Goal: Answer question/provide support

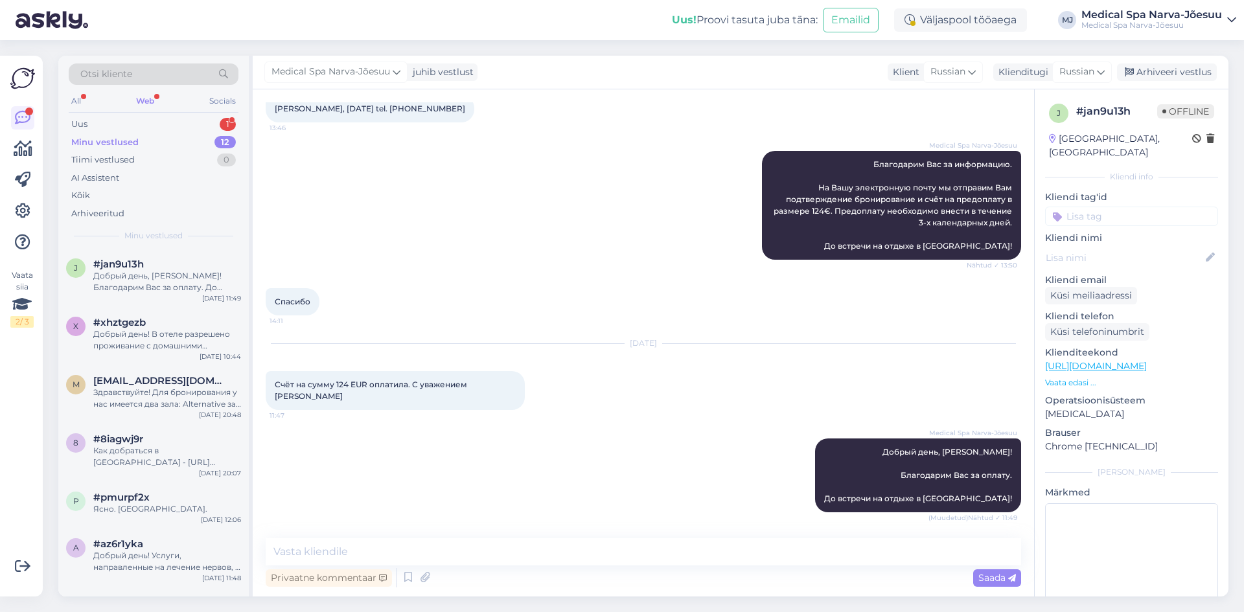
scroll to position [29, 0]
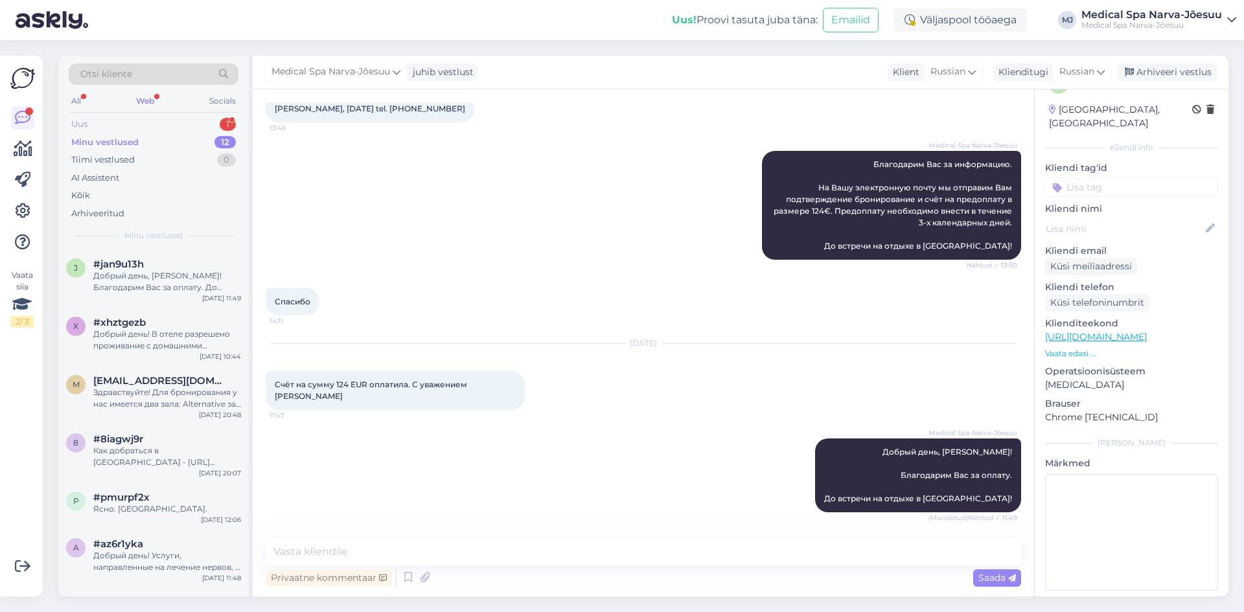
click at [113, 127] on div "Uus 1" at bounding box center [154, 124] width 170 height 18
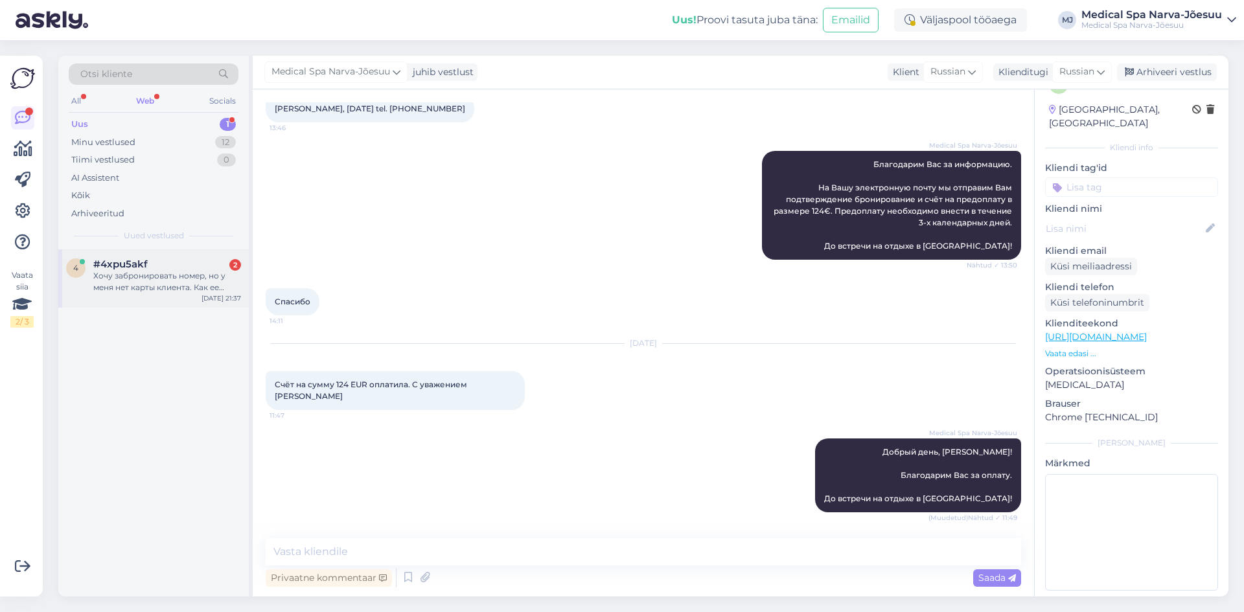
click at [152, 268] on div "#4xpu5akf 2" at bounding box center [167, 264] width 148 height 12
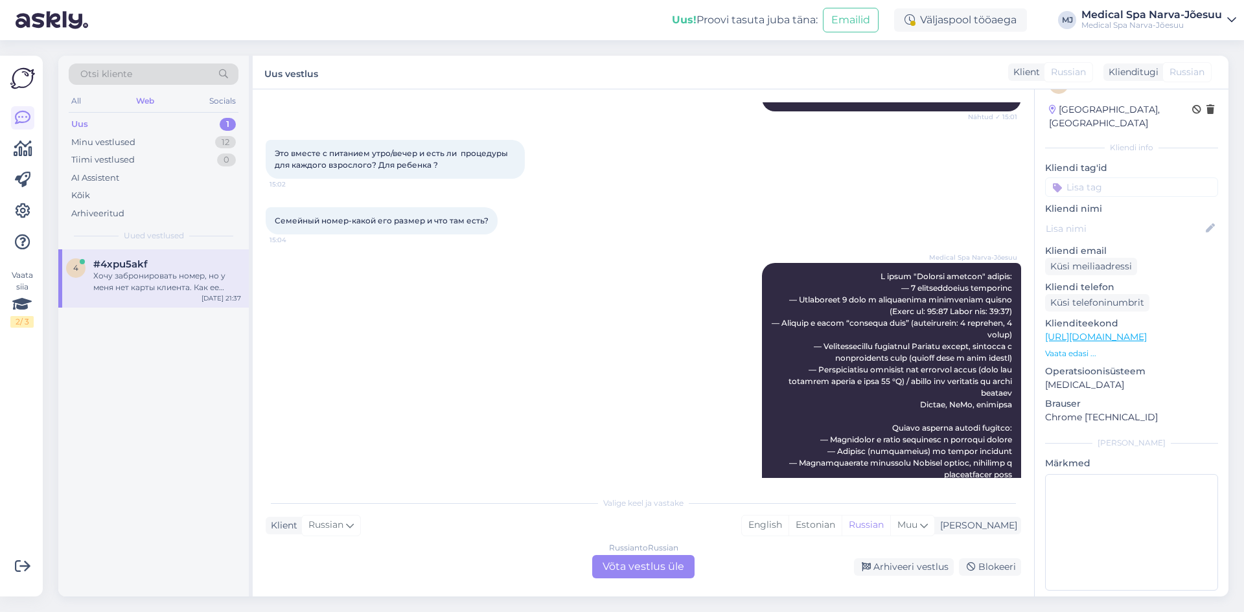
scroll to position [548, 0]
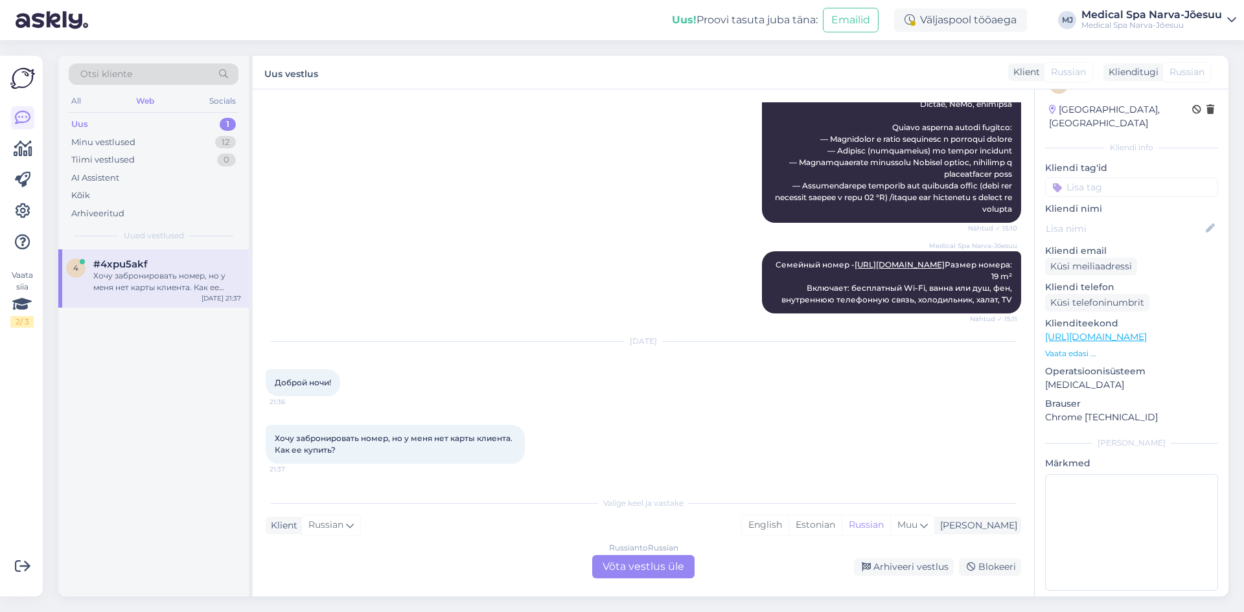
click at [610, 566] on div "Russian to Russian Võta vestlus üle" at bounding box center [643, 566] width 102 height 23
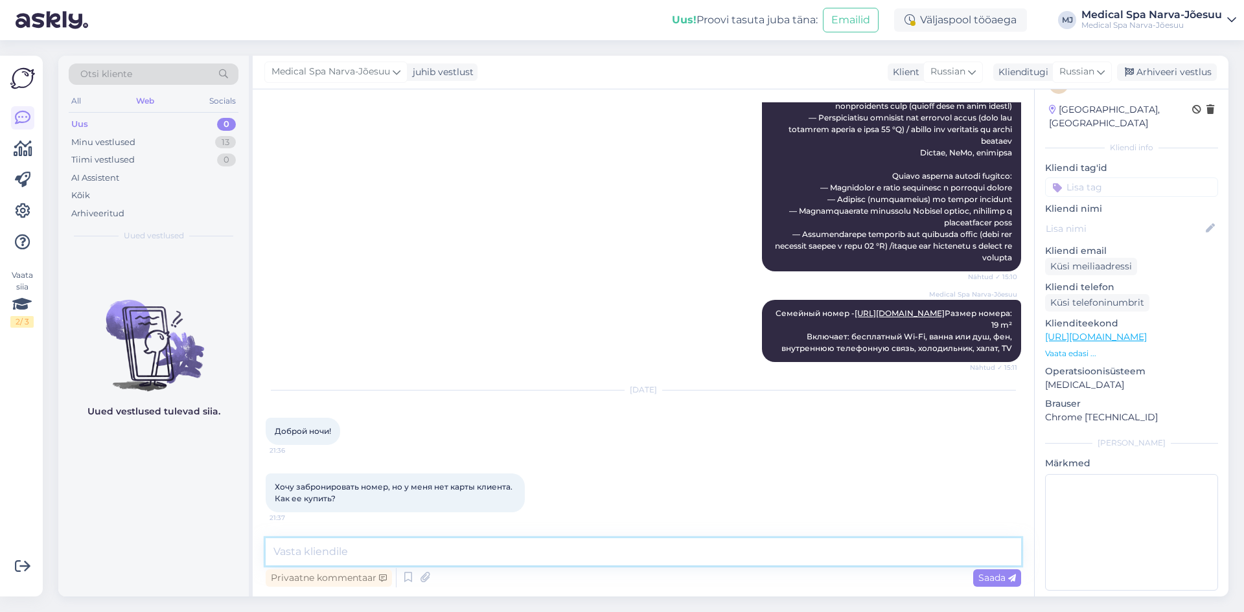
click at [394, 556] on textarea at bounding box center [643, 551] width 755 height 27
paste textarea "Здравствуйте! Если Вы ещё не являетесь счастливым обладателем нашей карточки по…"
type textarea "Здравствуйте! Если Вы ещё не являетесь счастливым обладателем нашей карточки по…"
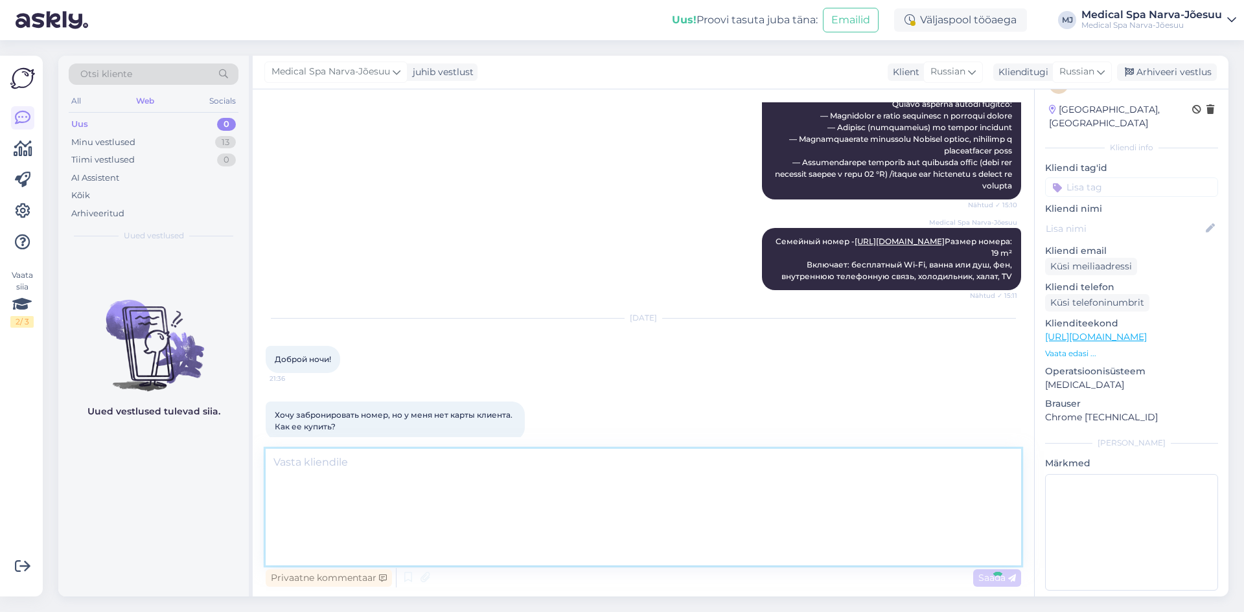
scroll to position [0, 0]
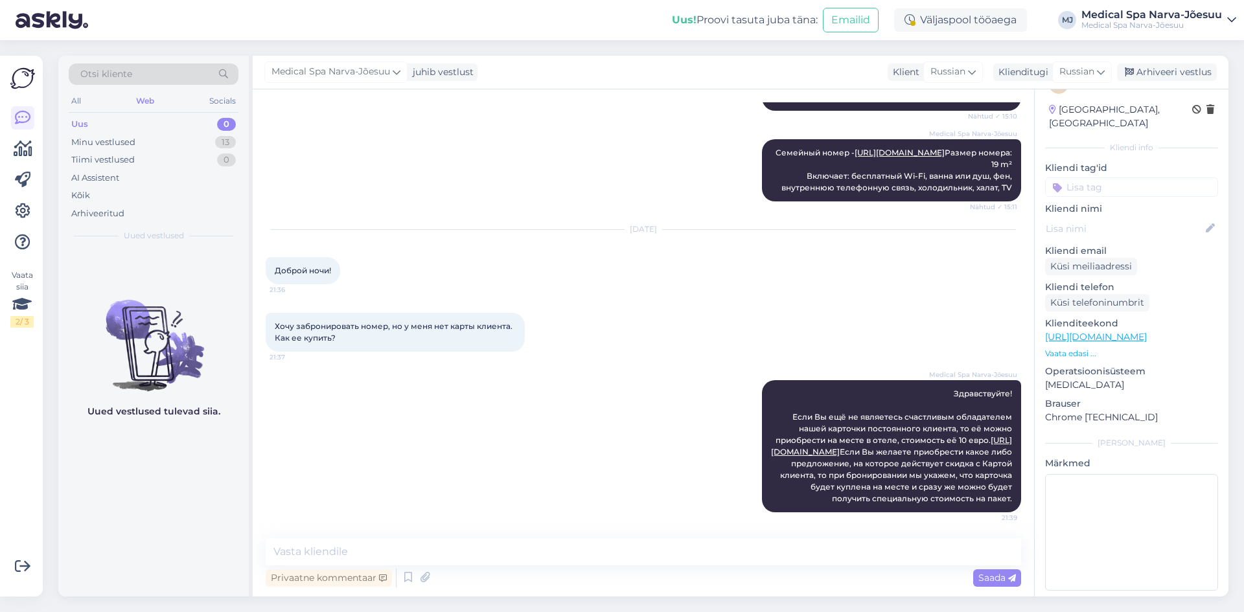
click at [353, 461] on div "Medical Spa Narva-Jõesuu Здравствуйте! Если Вы ещё не являетесь счастливым обла…" at bounding box center [643, 446] width 755 height 161
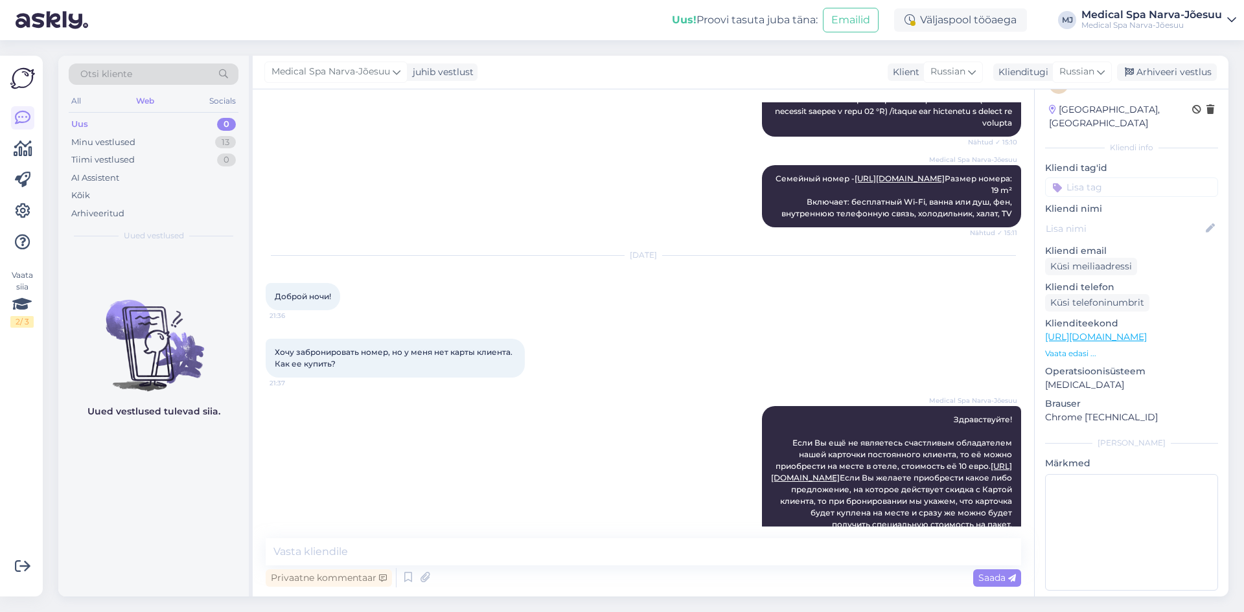
scroll to position [683, 0]
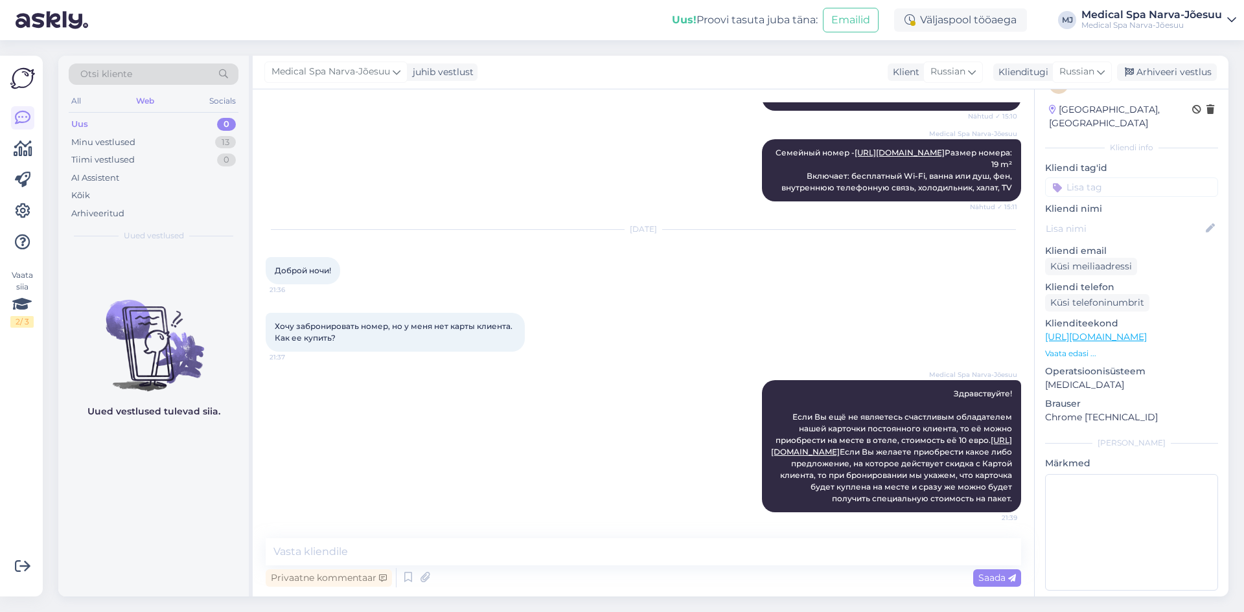
click at [129, 502] on div "Uued vestlused tulevad siia." at bounding box center [153, 422] width 190 height 347
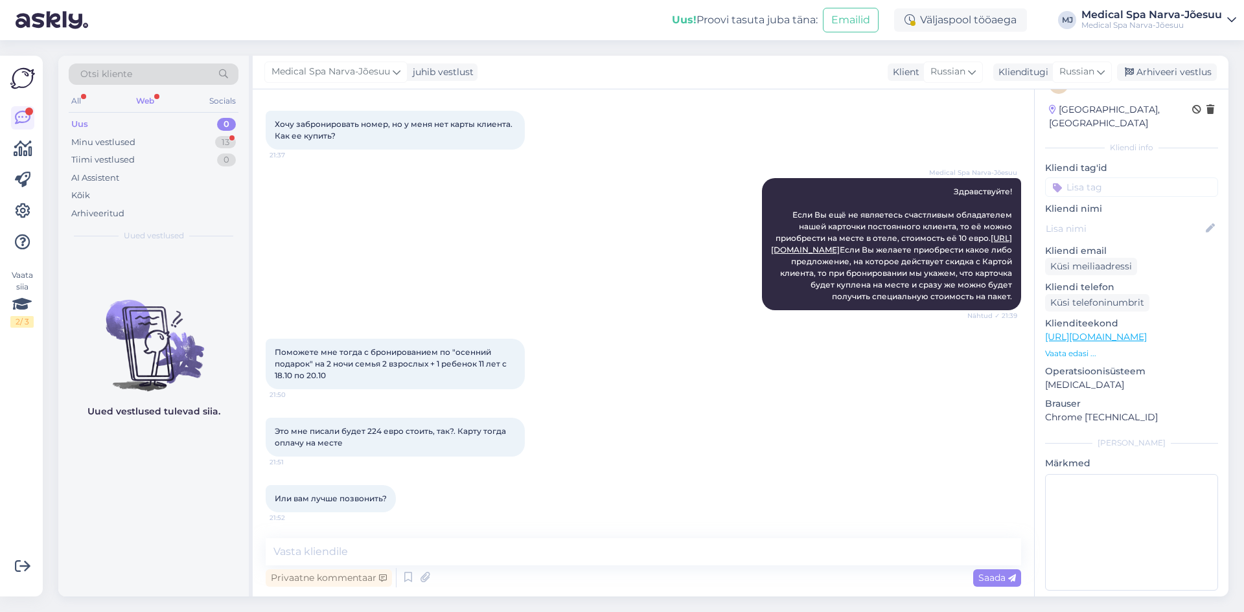
scroll to position [885, 0]
click at [113, 129] on div "Uus 0" at bounding box center [154, 124] width 170 height 18
click at [111, 140] on div "Minu vestlused" at bounding box center [103, 142] width 64 height 13
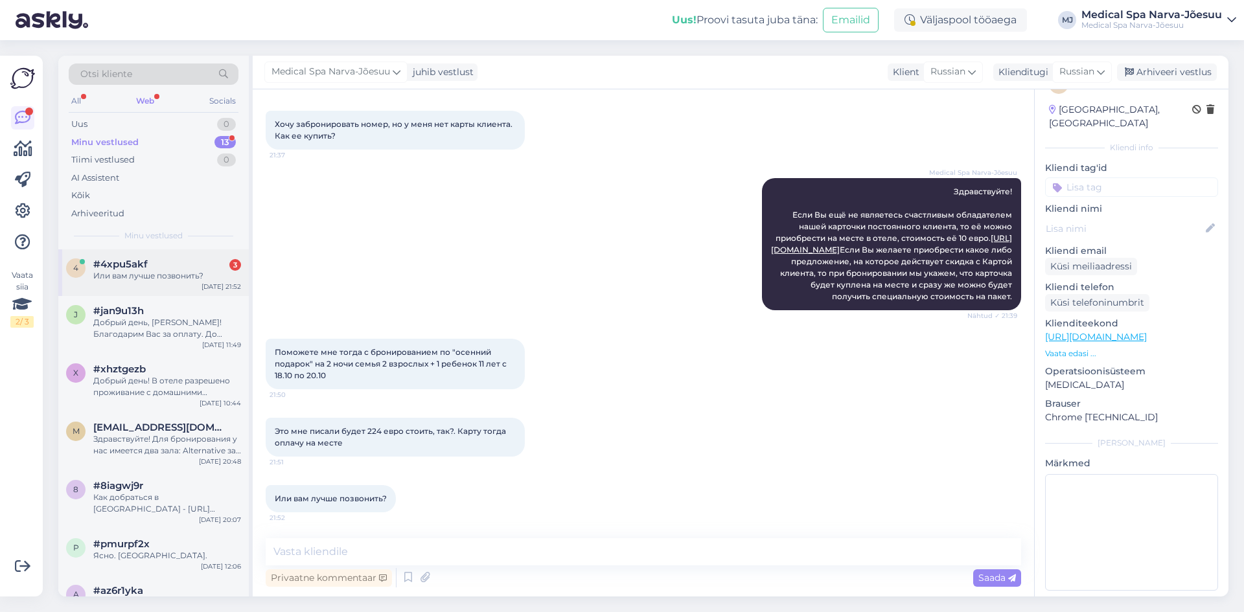
click at [168, 277] on div "Или вам лучше позвонить?" at bounding box center [167, 276] width 148 height 12
click at [487, 551] on textarea at bounding box center [643, 551] width 755 height 27
paste textarea "Стоимость составит 223,50 евро. Для бронирования напишите данные всех гостей: и…"
type textarea "Стоимость составит 223,50 евро. Для бронирования напишите данные всех гостей: и…"
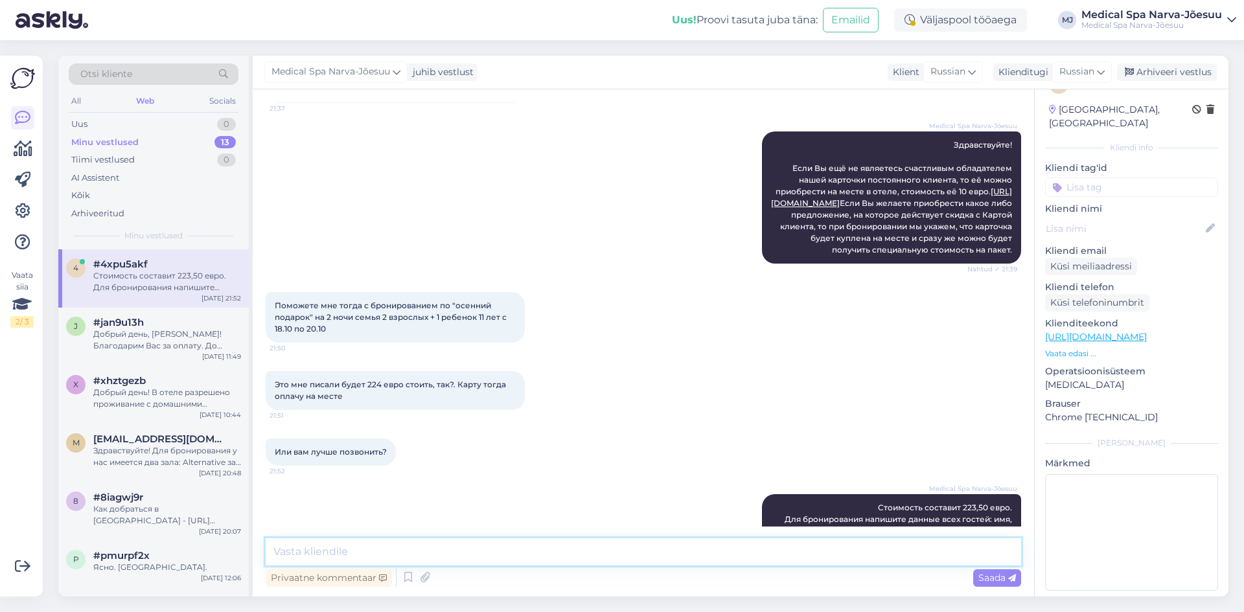
scroll to position [988, 0]
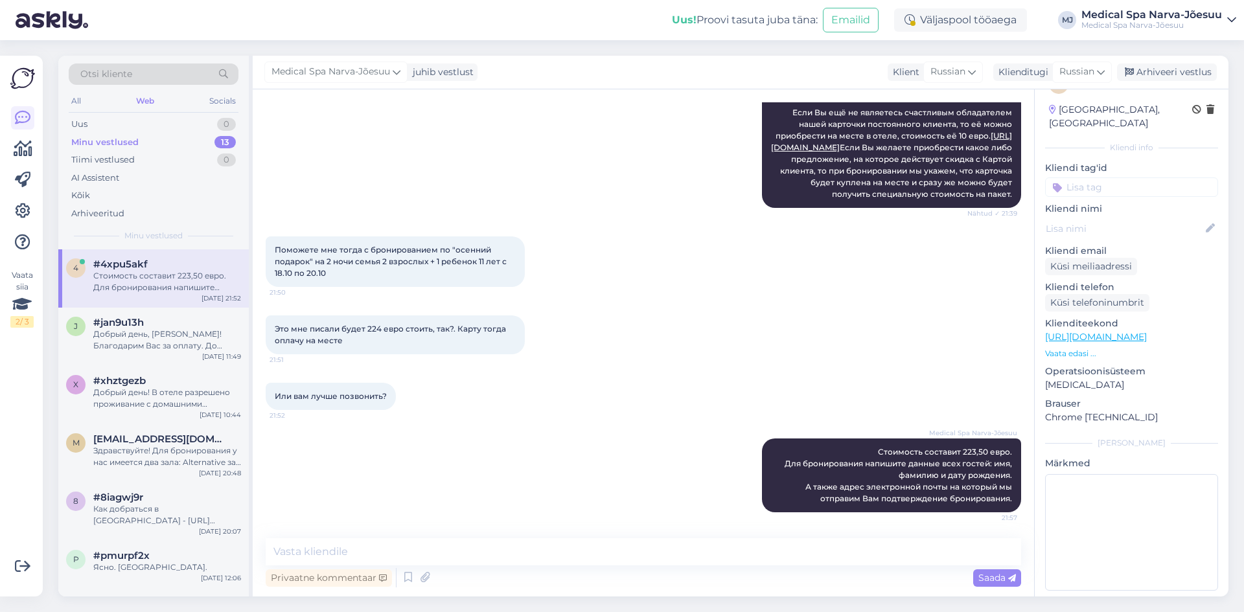
click at [515, 461] on div "Medical Spa Narva-Jõesuu Стоимость составит 223,50 евро. Для бронирования напиш…" at bounding box center [643, 475] width 755 height 102
click at [499, 470] on div "Medical Spa Narva-Jõesuu Стоимость составит 223,50 евро. Для бронирования напиш…" at bounding box center [643, 475] width 755 height 102
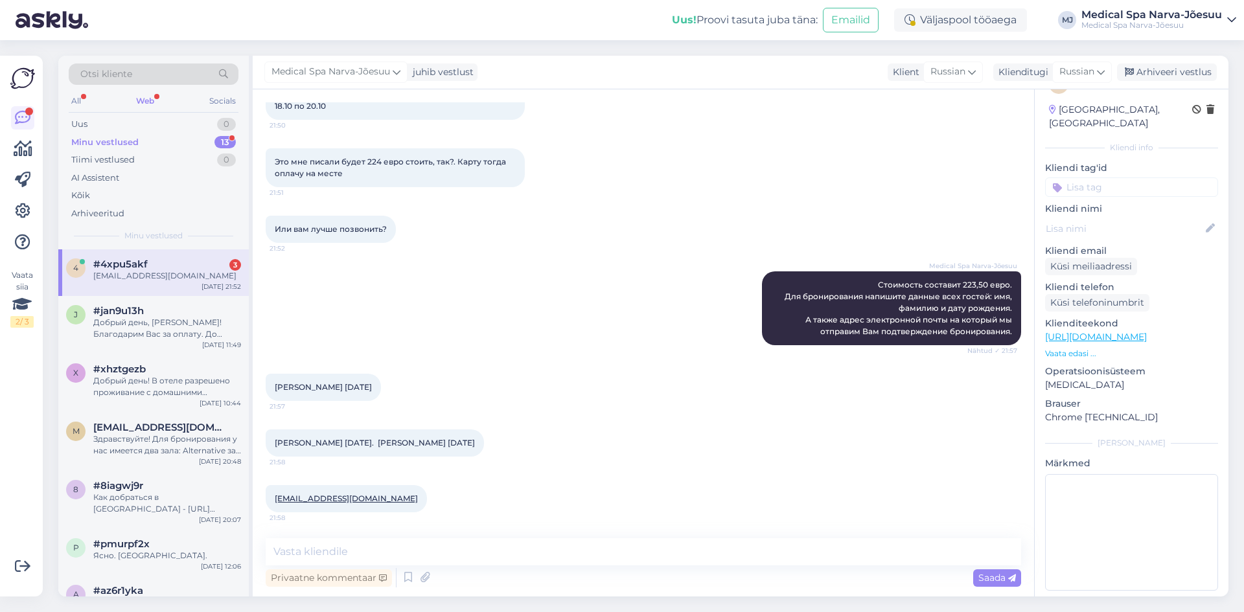
scroll to position [1168, 0]
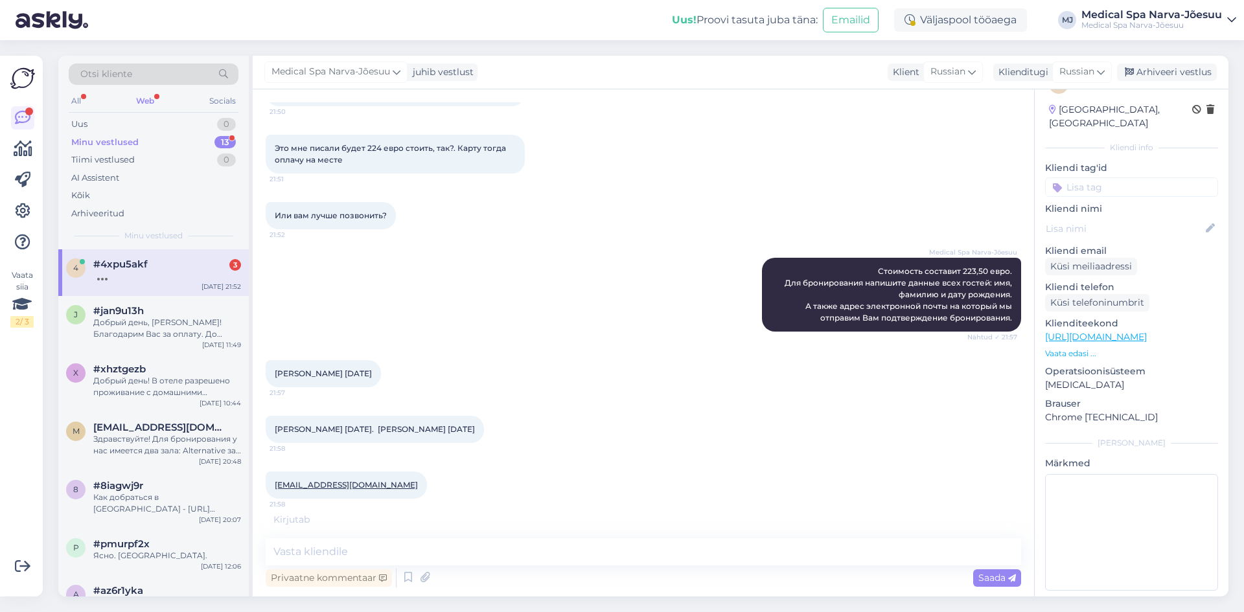
click at [317, 370] on span "[PERSON_NAME] [DATE]" at bounding box center [323, 374] width 97 height 10
copy span "Olha"
click at [296, 375] on span "[PERSON_NAME] [DATE]" at bounding box center [323, 374] width 97 height 10
click at [296, 375] on div "[PERSON_NAME] [DATE] 21:57" at bounding box center [323, 373] width 115 height 27
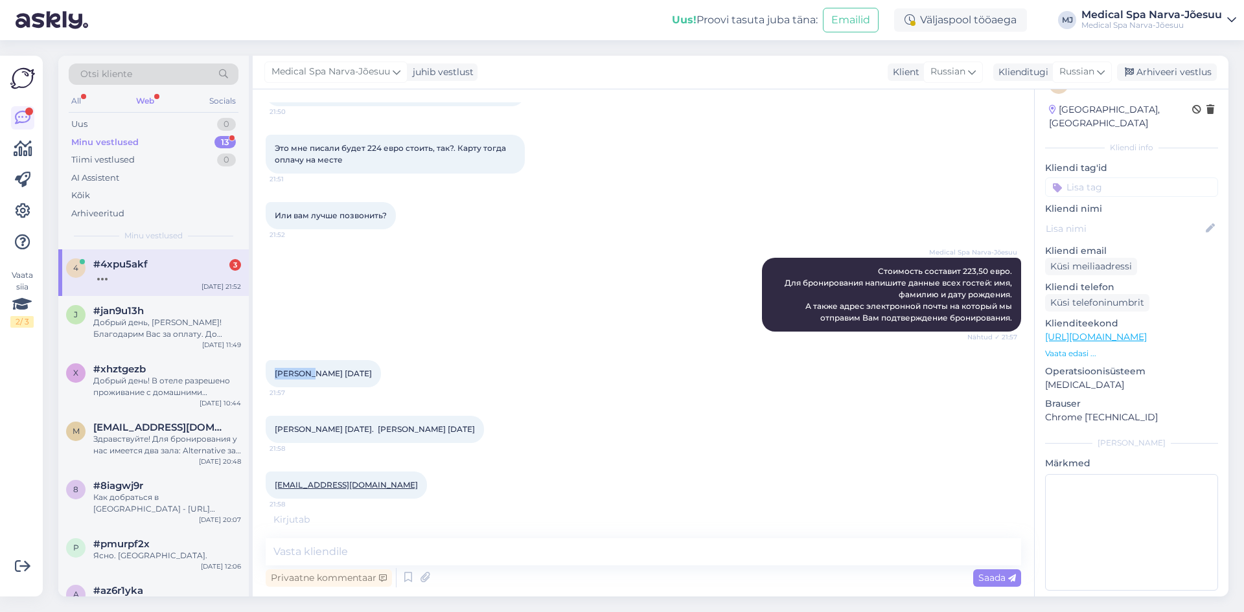
scroll to position [1155, 0]
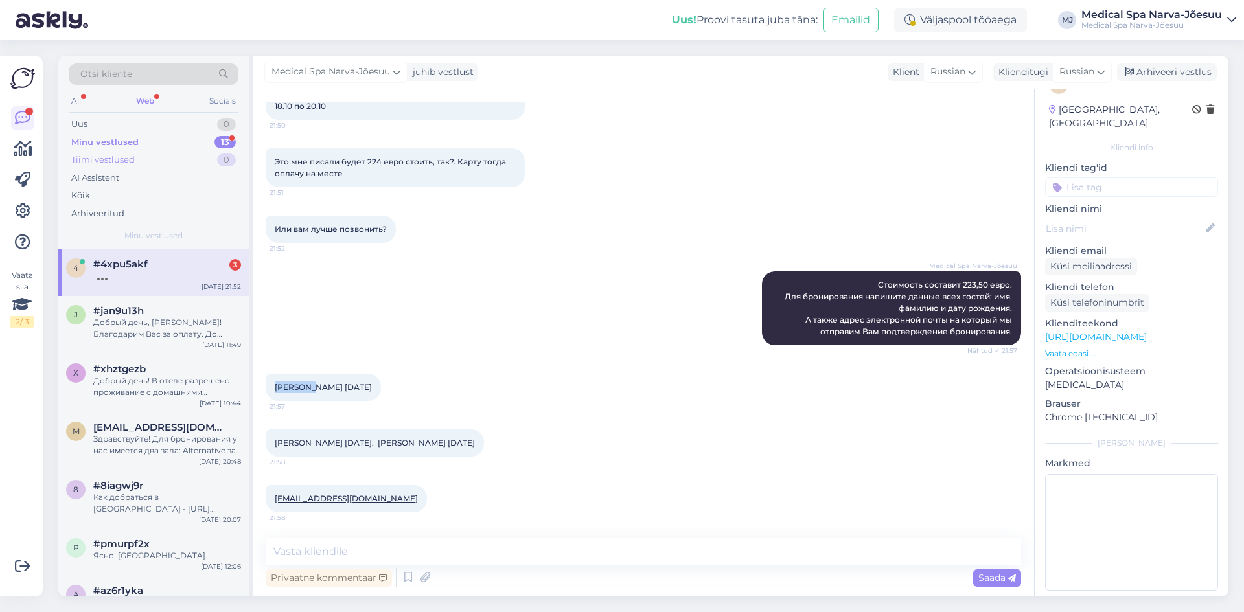
copy span "Petrova"
drag, startPoint x: 365, startPoint y: 387, endPoint x: 327, endPoint y: 387, distance: 37.6
click at [327, 387] on div "[PERSON_NAME] [DATE] 21:57" at bounding box center [323, 387] width 115 height 27
copy span "[DATE]"
drag, startPoint x: 376, startPoint y: 501, endPoint x: 275, endPoint y: 501, distance: 101.0
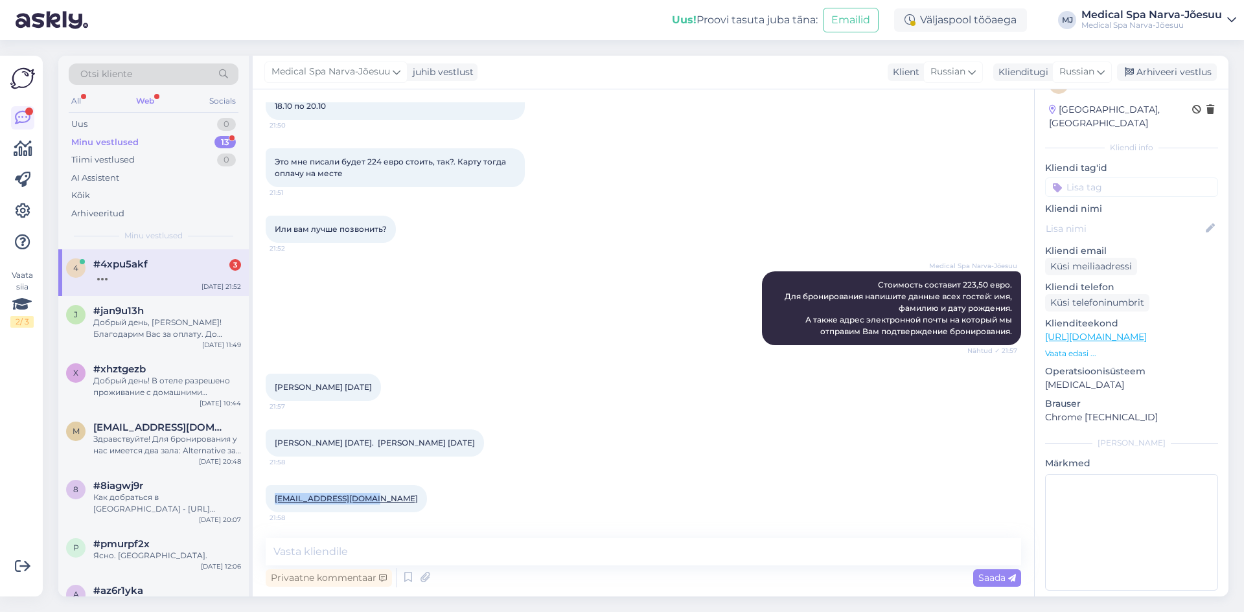
click at [275, 501] on div "[EMAIL_ADDRESS][DOMAIN_NAME] 21:58" at bounding box center [346, 498] width 161 height 27
copy link "[EMAIL_ADDRESS][DOMAIN_NAME]"
click at [489, 300] on div "Medical Spa Narva-Jõesuu Стоимость составит 223,50 евро. Для бронирования напиш…" at bounding box center [643, 308] width 755 height 102
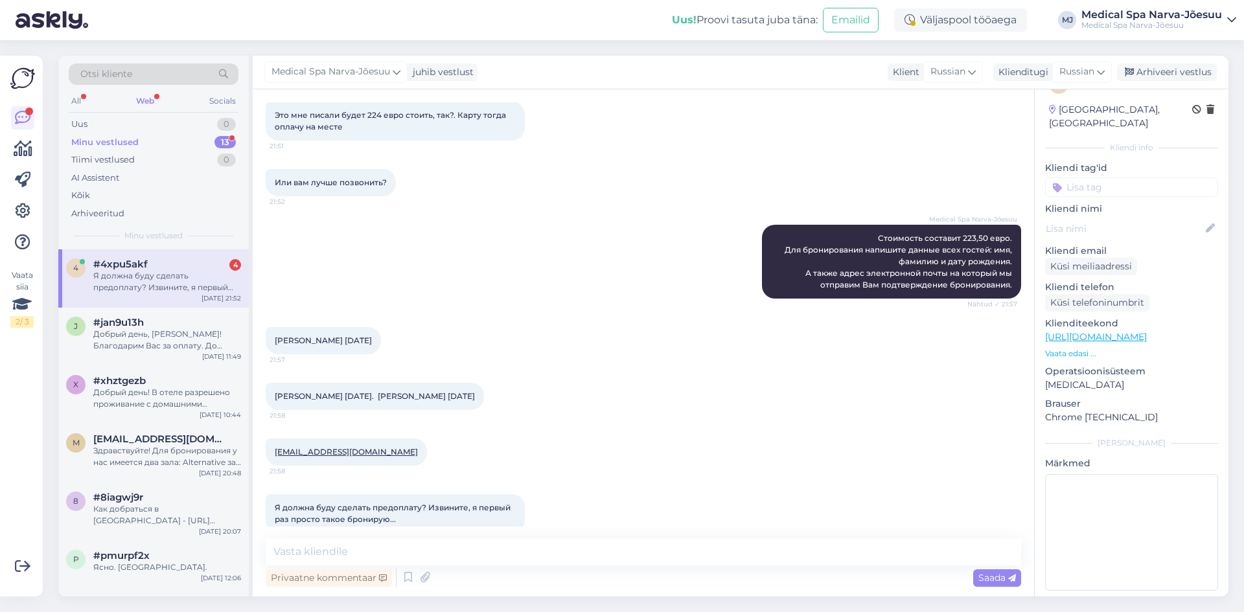
scroll to position [1222, 0]
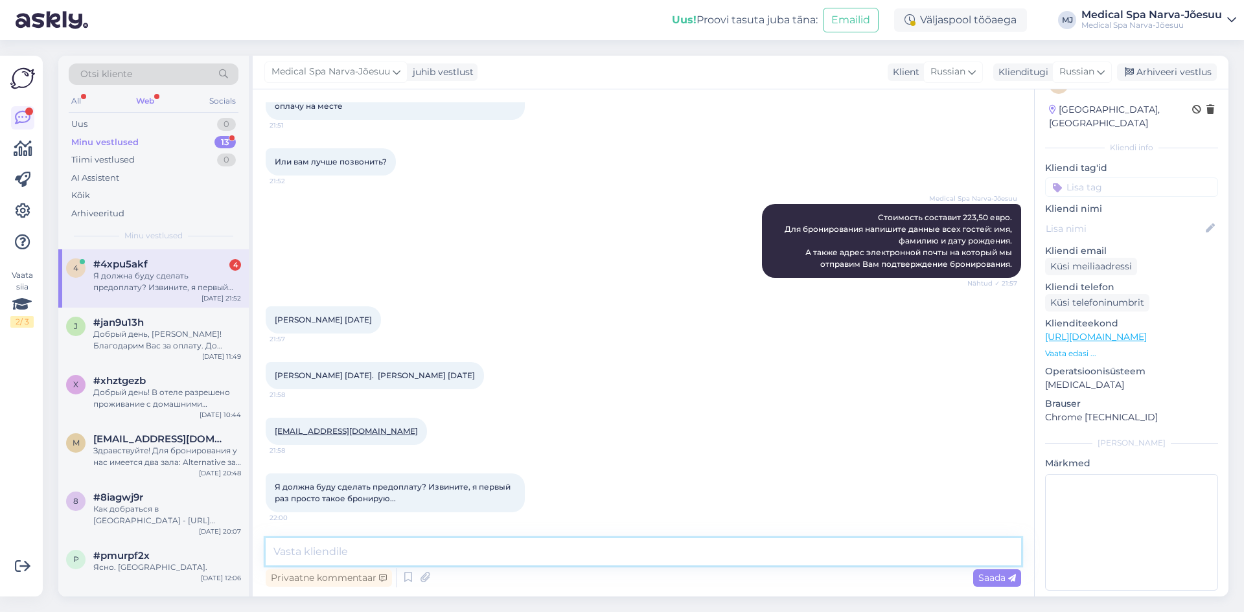
click at [481, 556] on textarea at bounding box center [643, 551] width 755 height 27
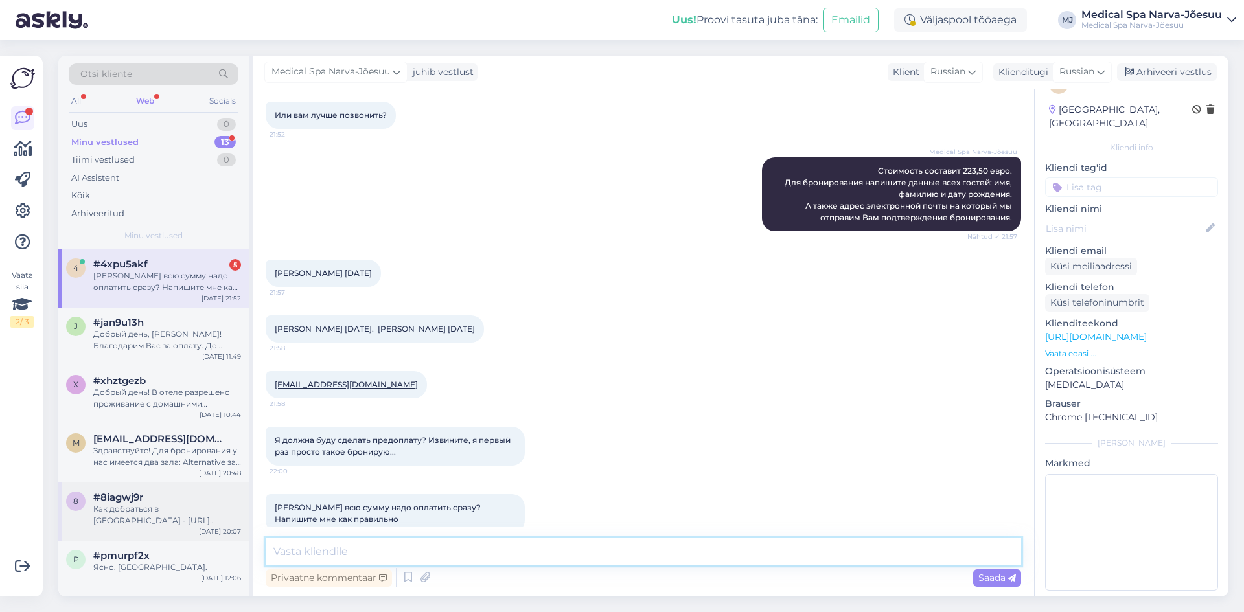
scroll to position [1290, 0]
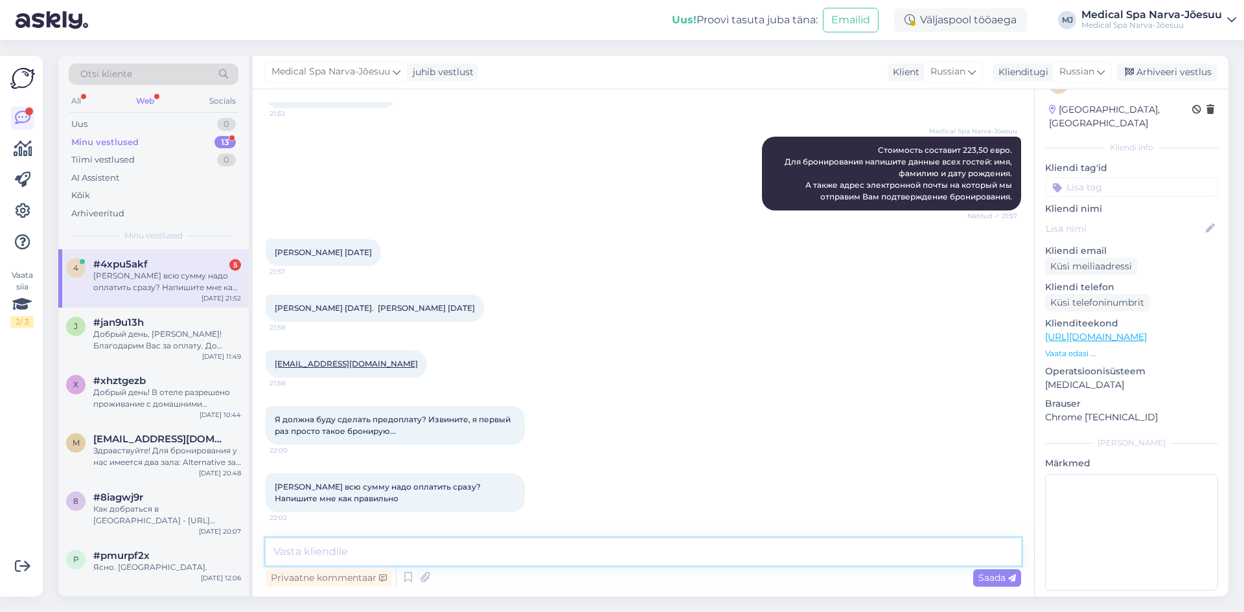
click at [356, 545] on textarea at bounding box center [643, 551] width 755 height 27
paste textarea "Предоплата 62 евро со взрослого человека в течении 3 календарных дней. Через не…"
type textarea "Предоплата 62 евро со взрослого человека в течении 3 календарных дней. Через не…"
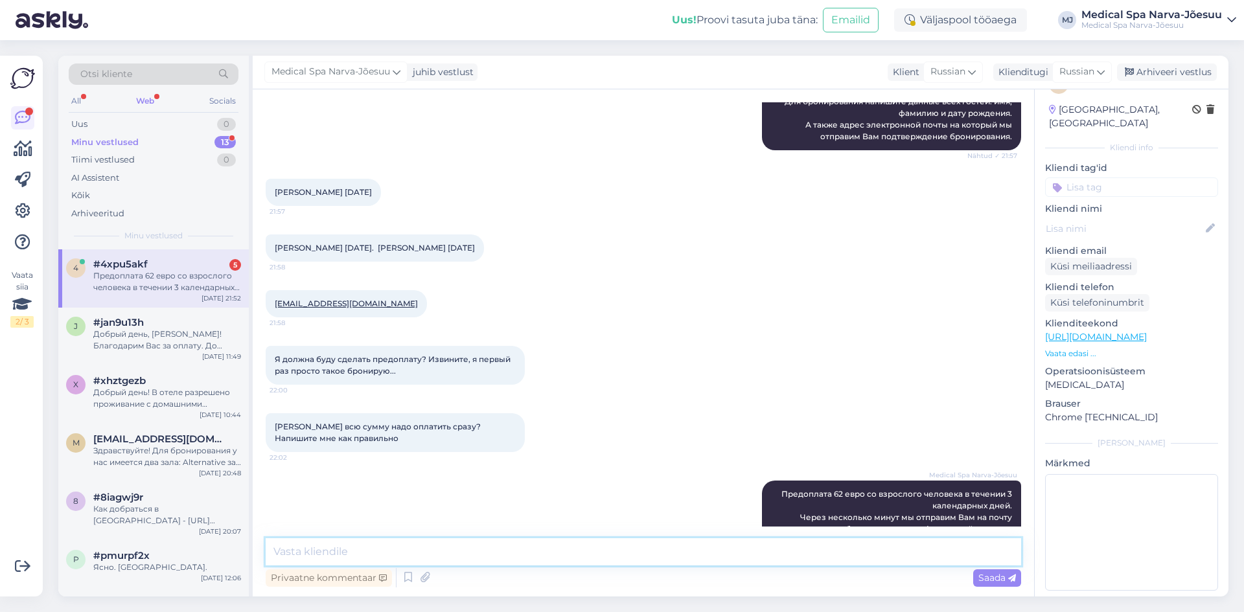
scroll to position [1392, 0]
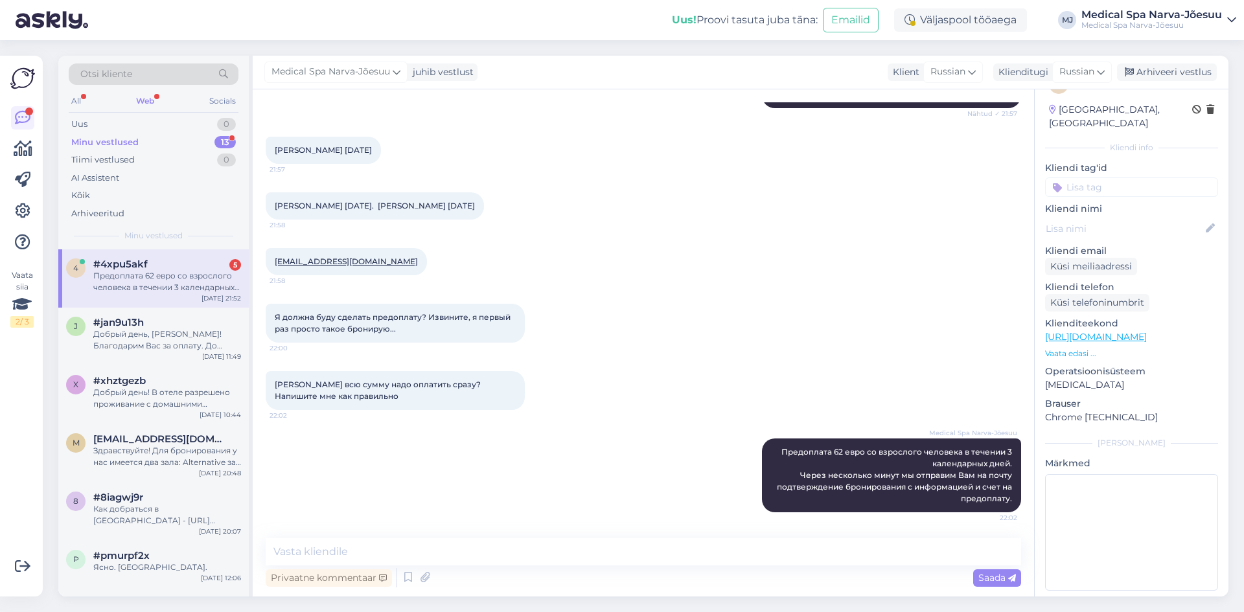
click at [571, 456] on div "Medical Spa Narva-Jõesuu Предоплата 62 евро со взрослого человека в течении 3 к…" at bounding box center [643, 475] width 755 height 102
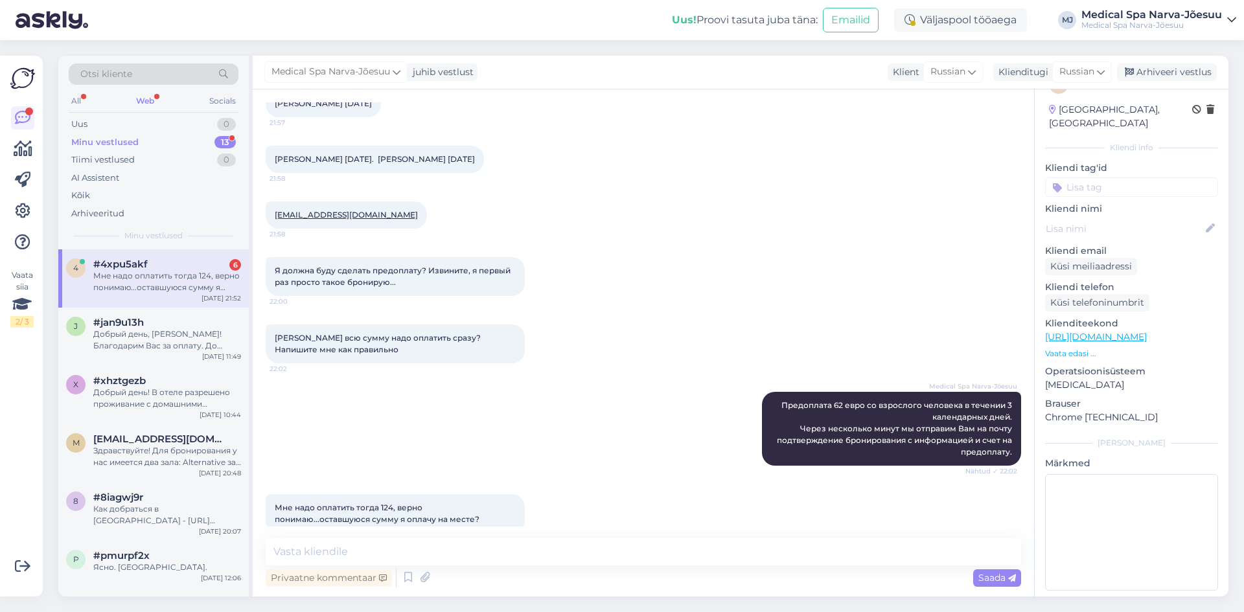
scroll to position [1459, 0]
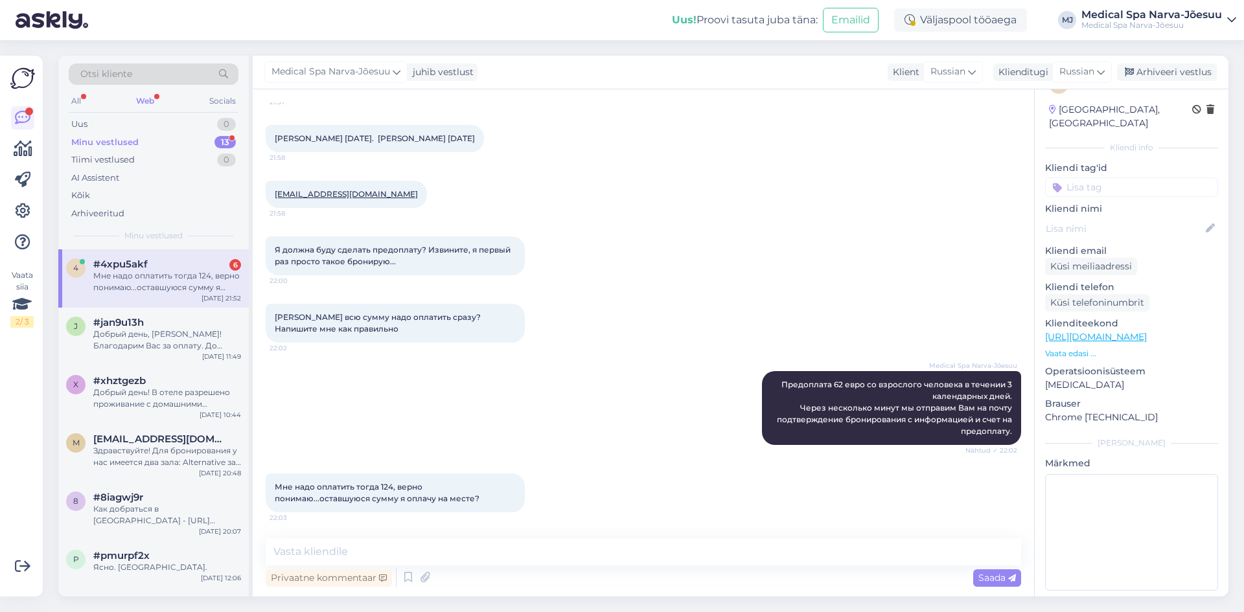
click at [174, 146] on div "Minu vestlused 13" at bounding box center [154, 142] width 170 height 18
click at [177, 273] on div "Мне надо оплатить тогда 124, верно понимаю...оставшуюся сумму я оплачу на месте?" at bounding box center [167, 281] width 148 height 23
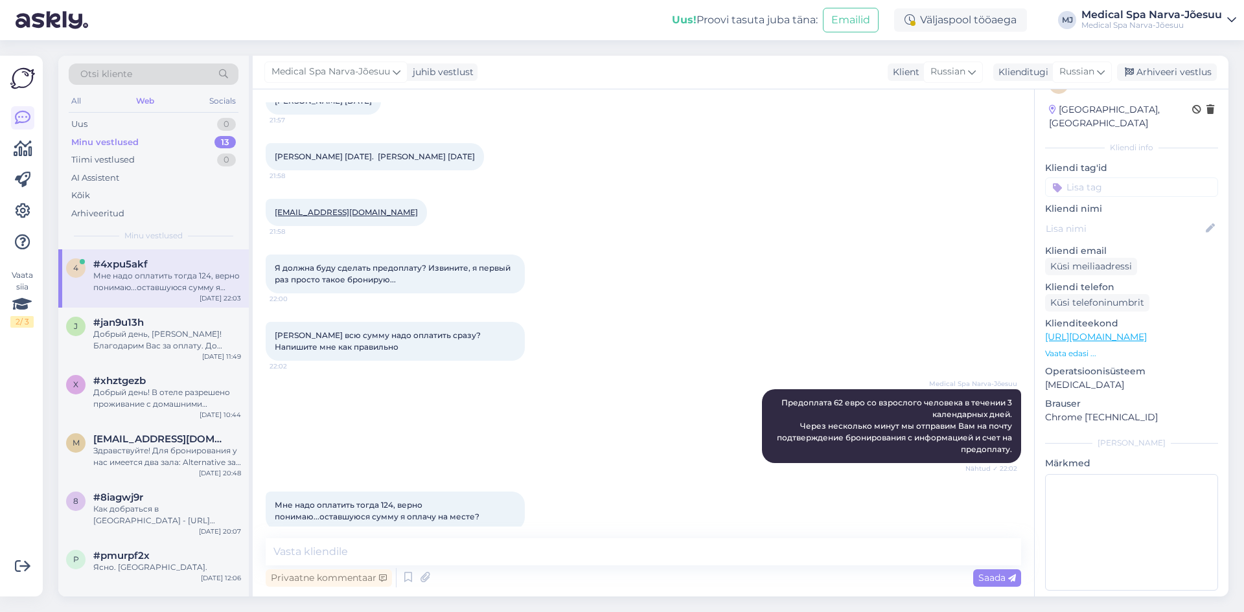
click at [324, 161] on span "[PERSON_NAME] [DATE]. [PERSON_NAME] [DATE]" at bounding box center [375, 157] width 200 height 10
copy span "[PERSON_NAME]"
click at [282, 161] on span "[PERSON_NAME] [DATE]. [PERSON_NAME] [DATE]" at bounding box center [375, 157] width 200 height 10
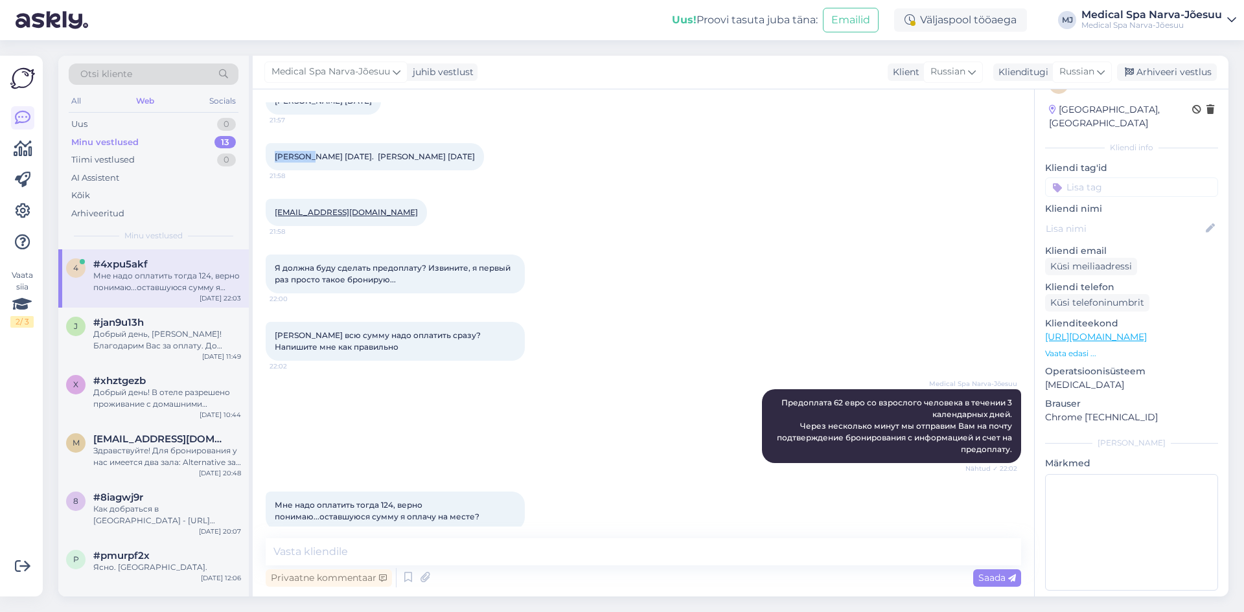
copy span "Khromov"
drag, startPoint x: 368, startPoint y: 203, endPoint x: 336, endPoint y: 205, distance: 31.8
click at [336, 161] on span "[PERSON_NAME] [DATE]. [PERSON_NAME] [DATE]" at bounding box center [375, 157] width 200 height 10
copy span "[DATE]"
click at [431, 161] on span "[PERSON_NAME] [DATE]. [PERSON_NAME] [DATE]" at bounding box center [375, 157] width 200 height 10
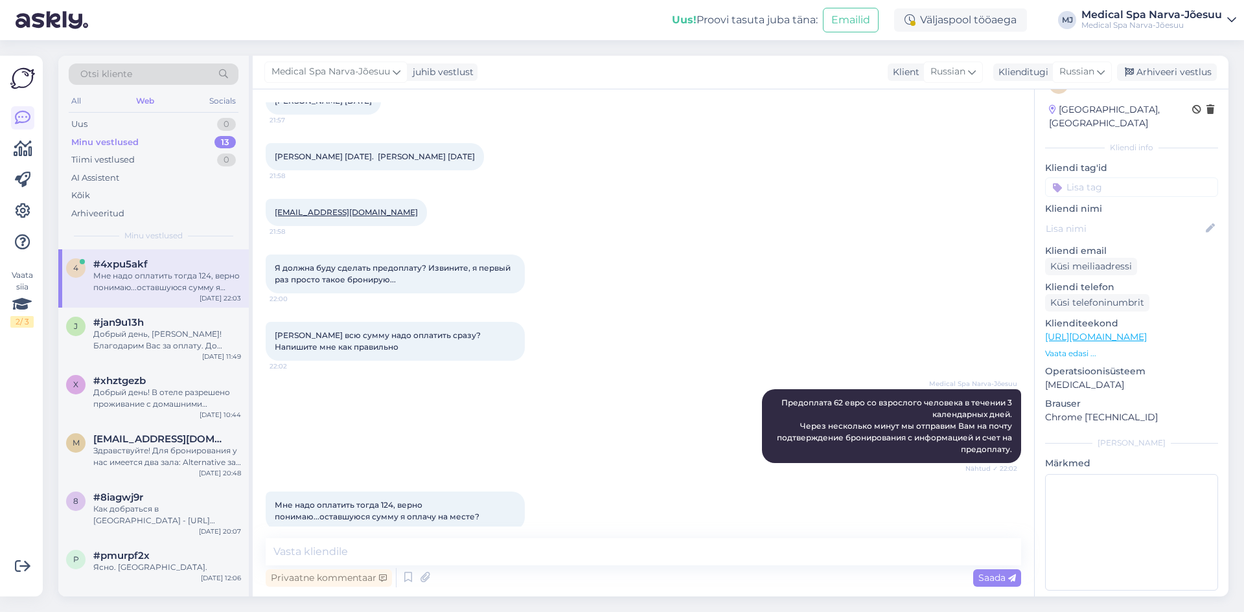
click at [431, 161] on span "[PERSON_NAME] [DATE]. [PERSON_NAME] [DATE]" at bounding box center [375, 157] width 200 height 10
copy span "[PERSON_NAME]"
click at [396, 161] on span "[PERSON_NAME] [DATE]. [PERSON_NAME] [DATE]" at bounding box center [375, 157] width 200 height 10
copy span "Khromov"
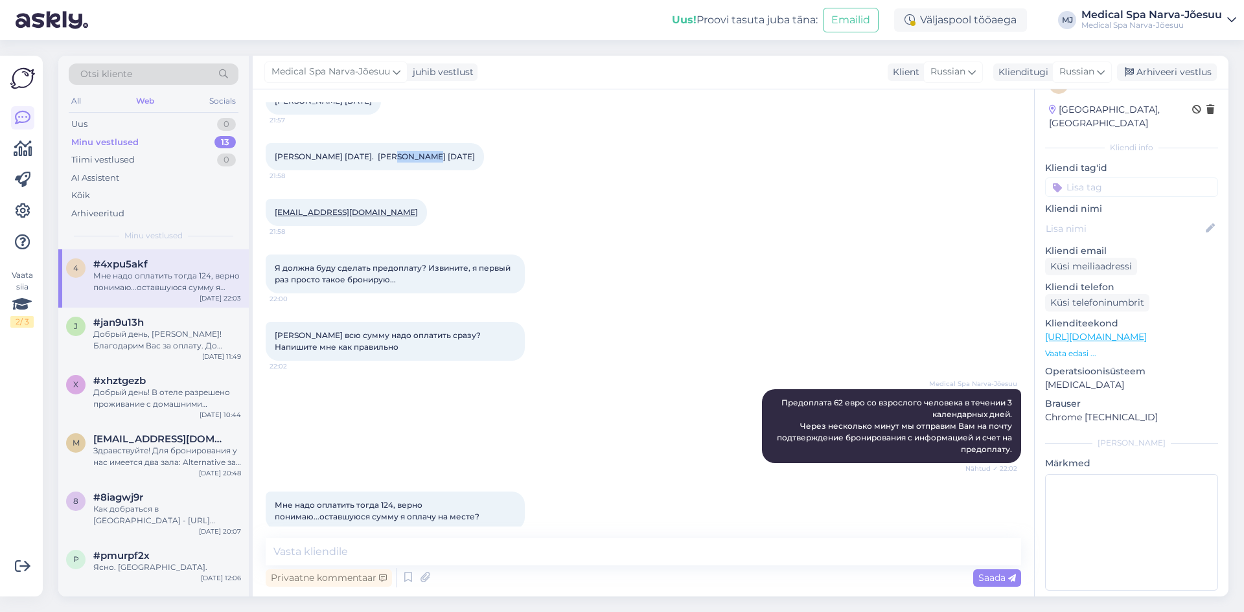
drag, startPoint x: 495, startPoint y: 201, endPoint x: 457, endPoint y: 204, distance: 38.4
click at [457, 170] on div "[PERSON_NAME] [DATE]. [PERSON_NAME] [DATE] 21:58" at bounding box center [375, 156] width 218 height 27
copy span "[DATE]"
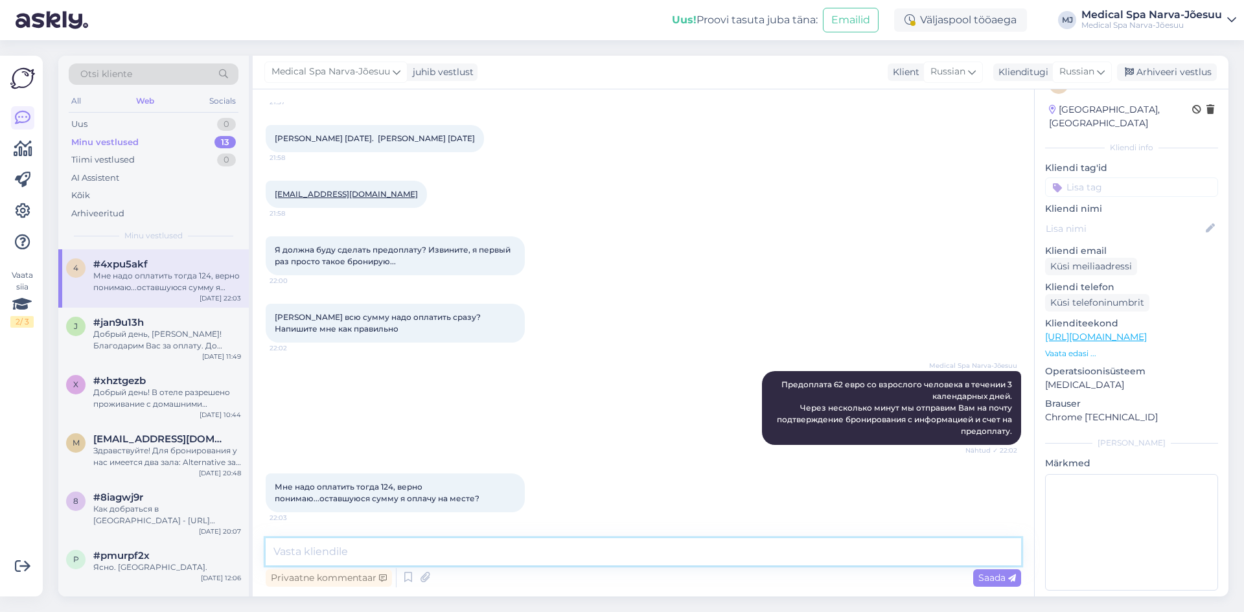
click at [378, 555] on textarea at bounding box center [643, 551] width 755 height 27
type textarea "Все верно!"
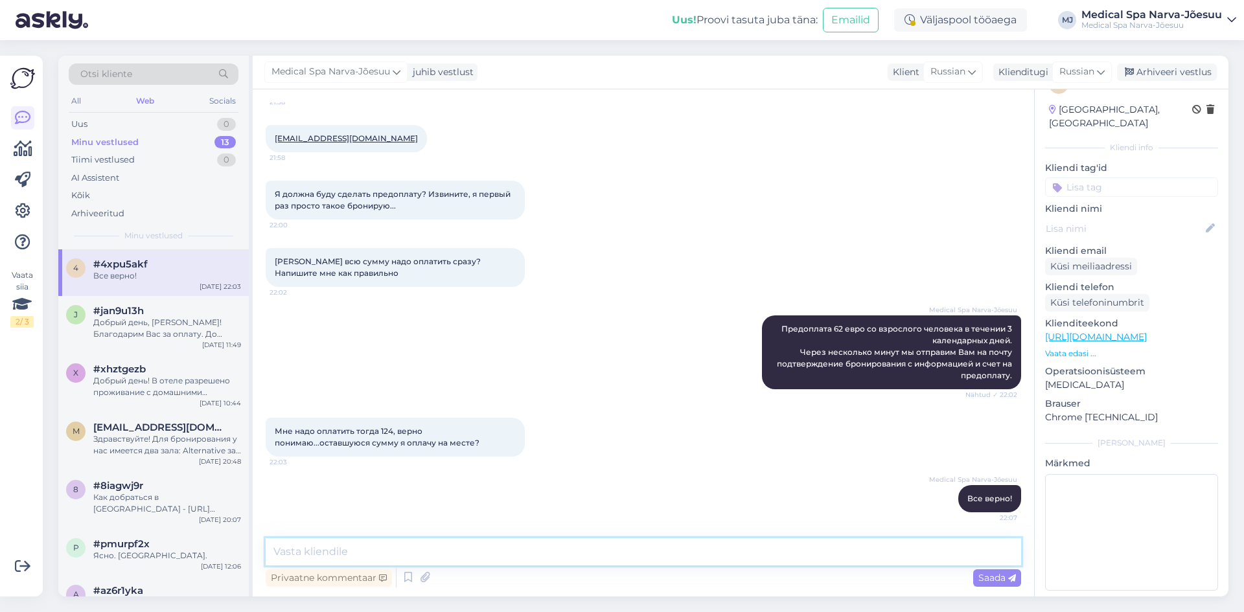
click at [556, 545] on textarea at bounding box center [643, 551] width 755 height 27
type textarea "Подтверждение бронирования и счет на предоплату были отправлены."
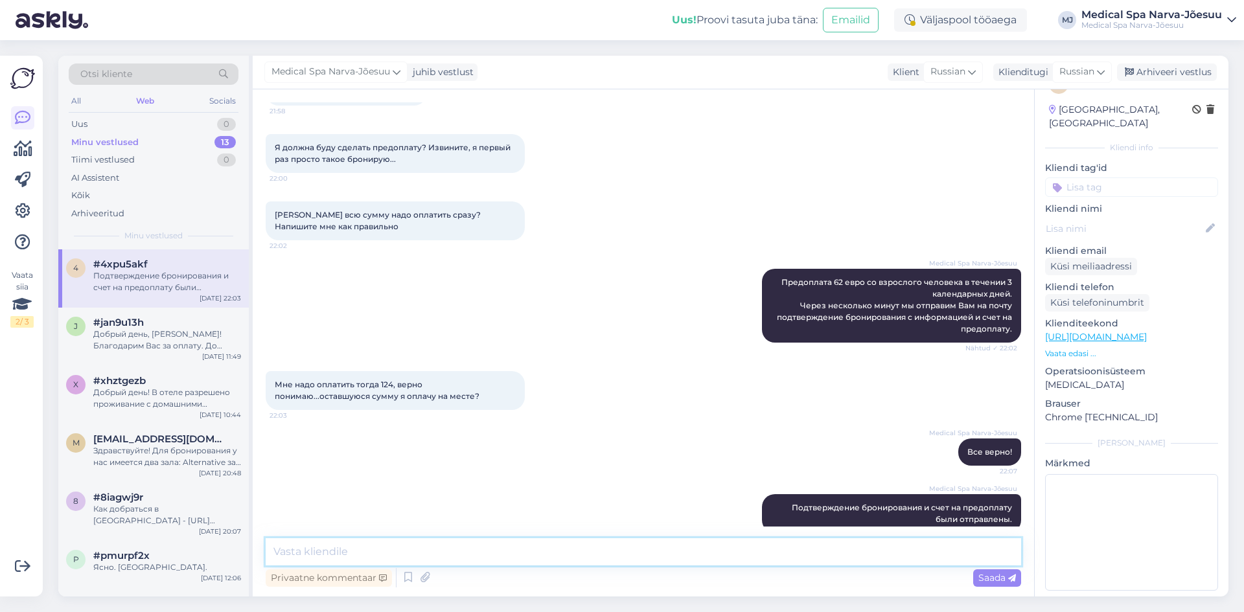
scroll to position [1582, 0]
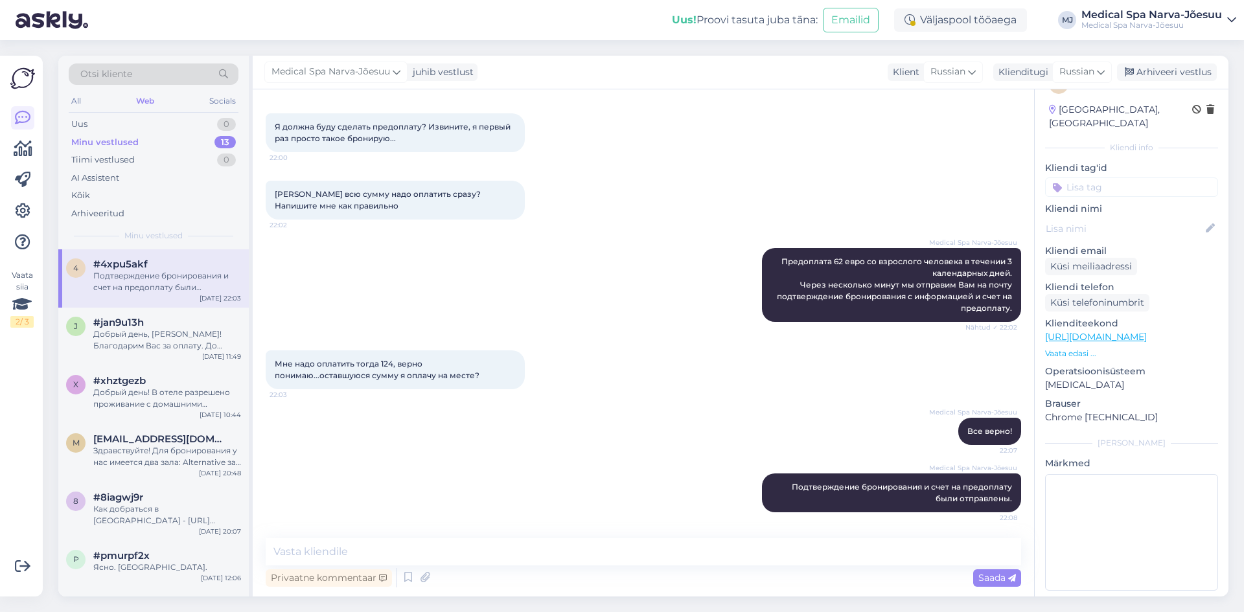
click at [653, 455] on div "Medical Spa Narva-Jõesuu Все верно! 22:07" at bounding box center [643, 432] width 755 height 56
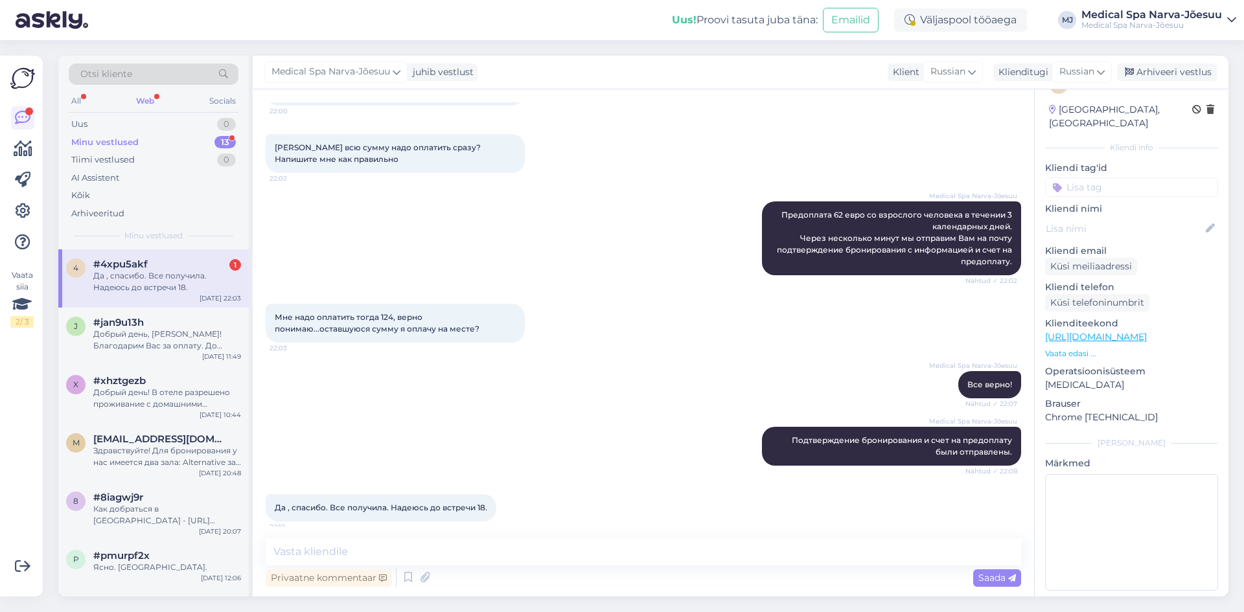
scroll to position [1638, 0]
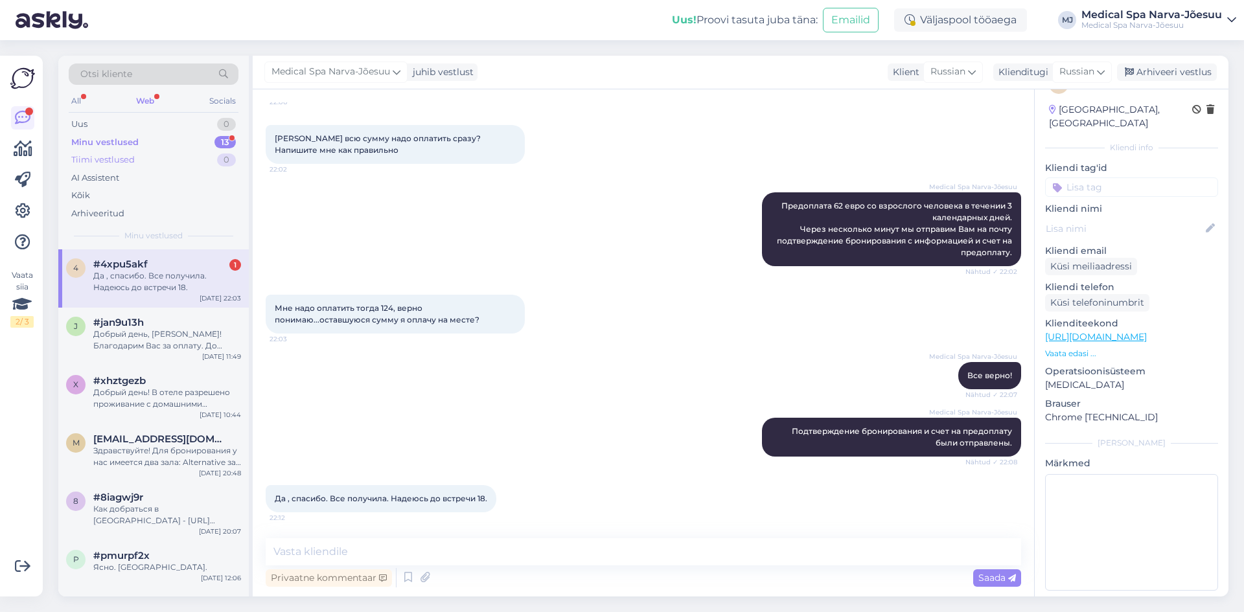
click at [114, 159] on div "Tiimi vestlused" at bounding box center [102, 160] width 63 height 13
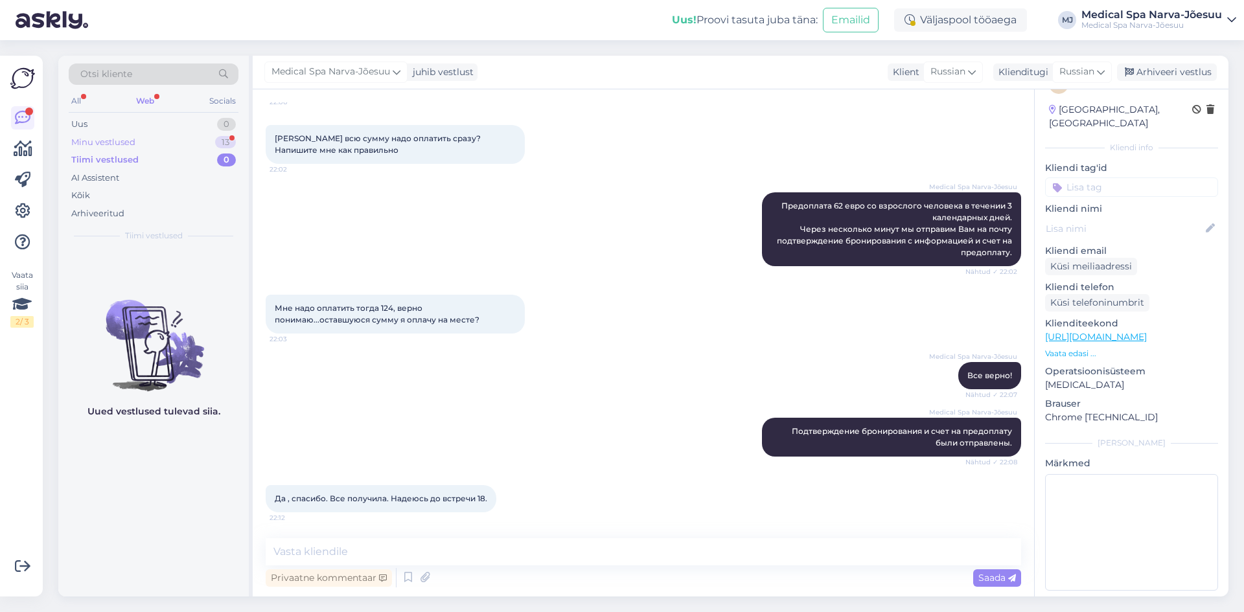
click at [118, 139] on div "Minu vestlused" at bounding box center [103, 142] width 64 height 13
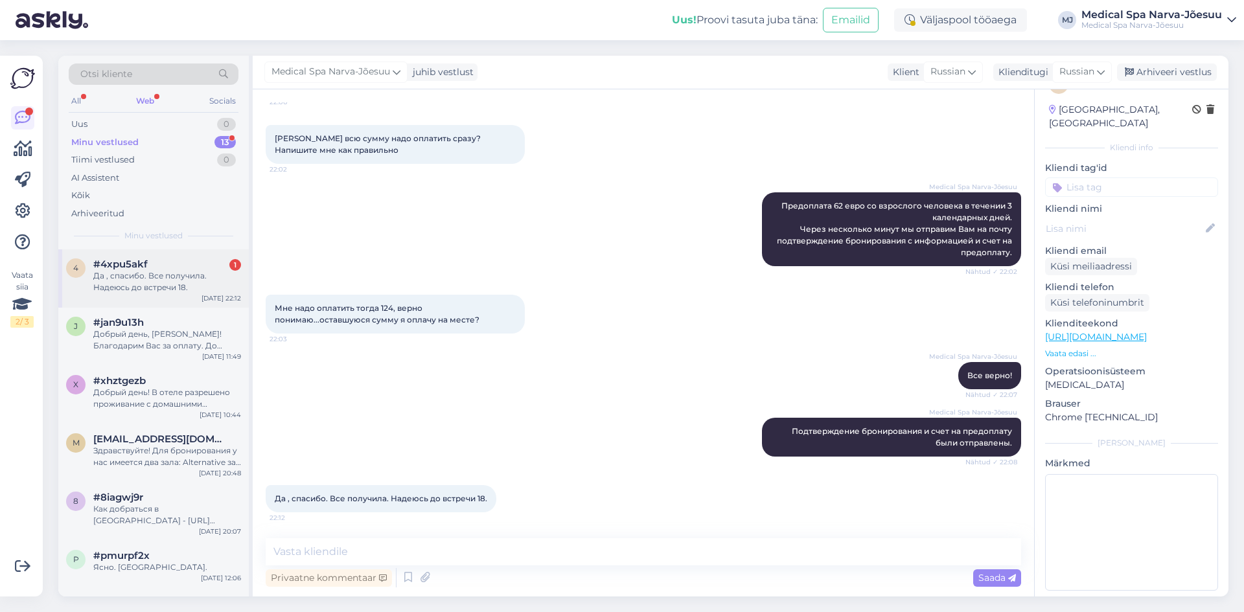
click at [161, 269] on div "#4xpu5akf 1" at bounding box center [167, 264] width 148 height 12
